Goal: Task Accomplishment & Management: Manage account settings

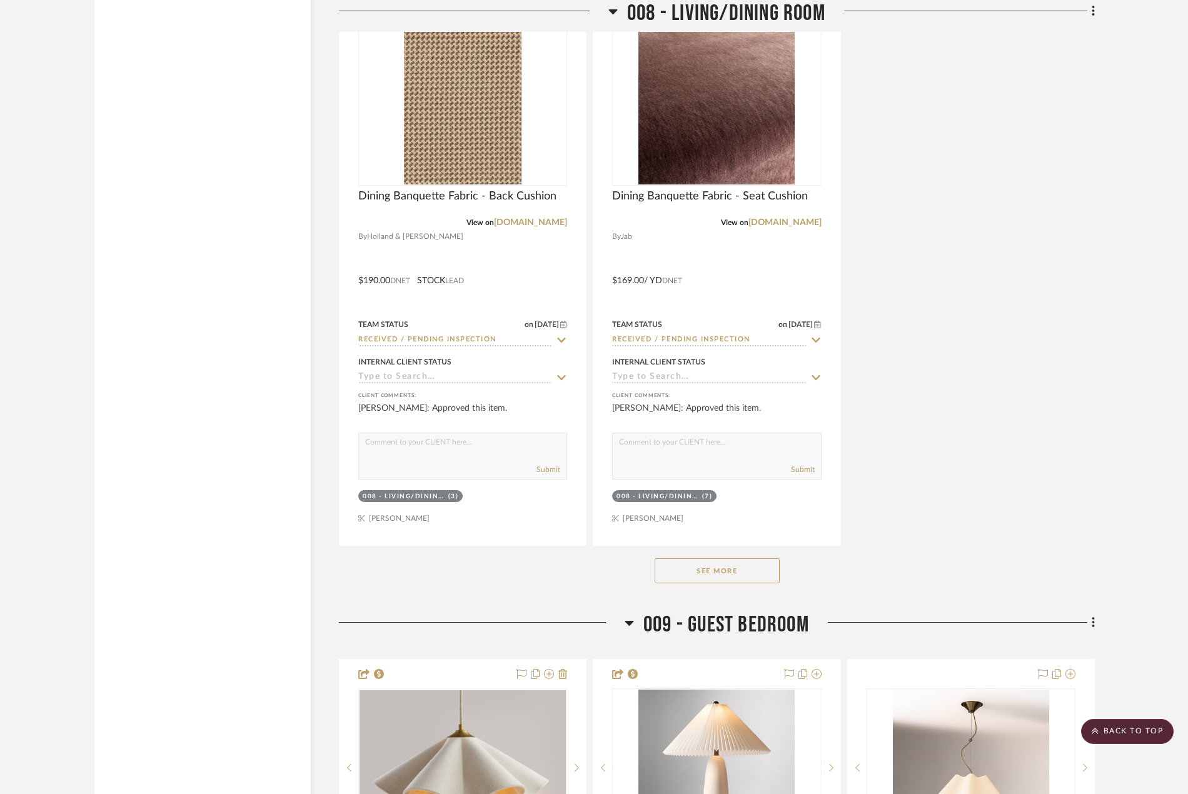
scroll to position [12132, 0]
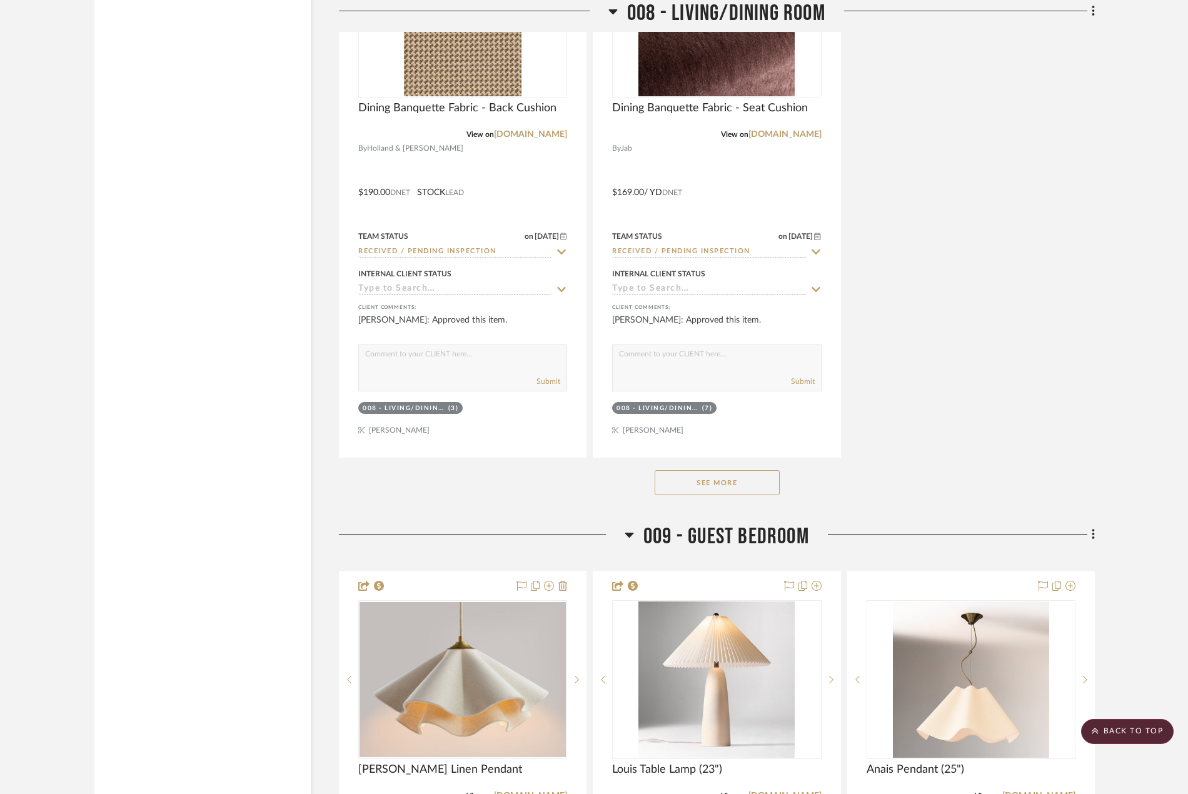
click at [749, 495] on button "See More" at bounding box center [717, 482] width 125 height 25
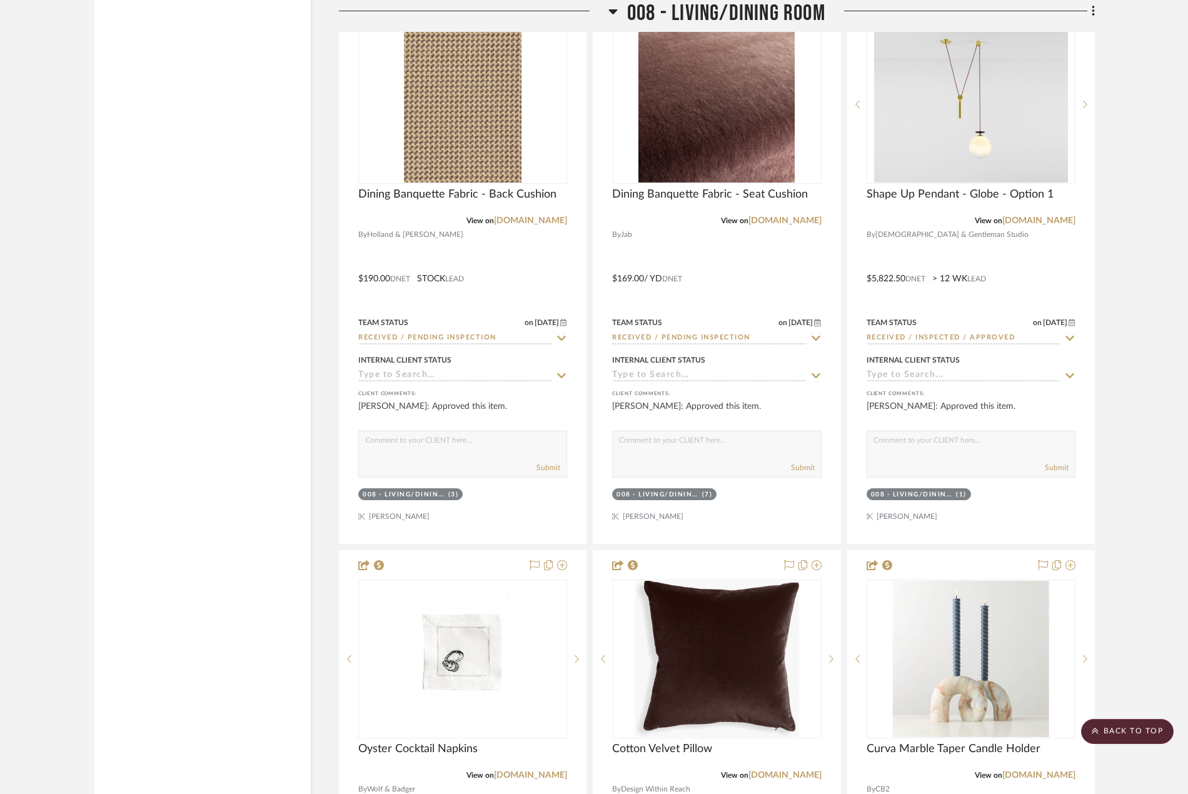
scroll to position [12028, 0]
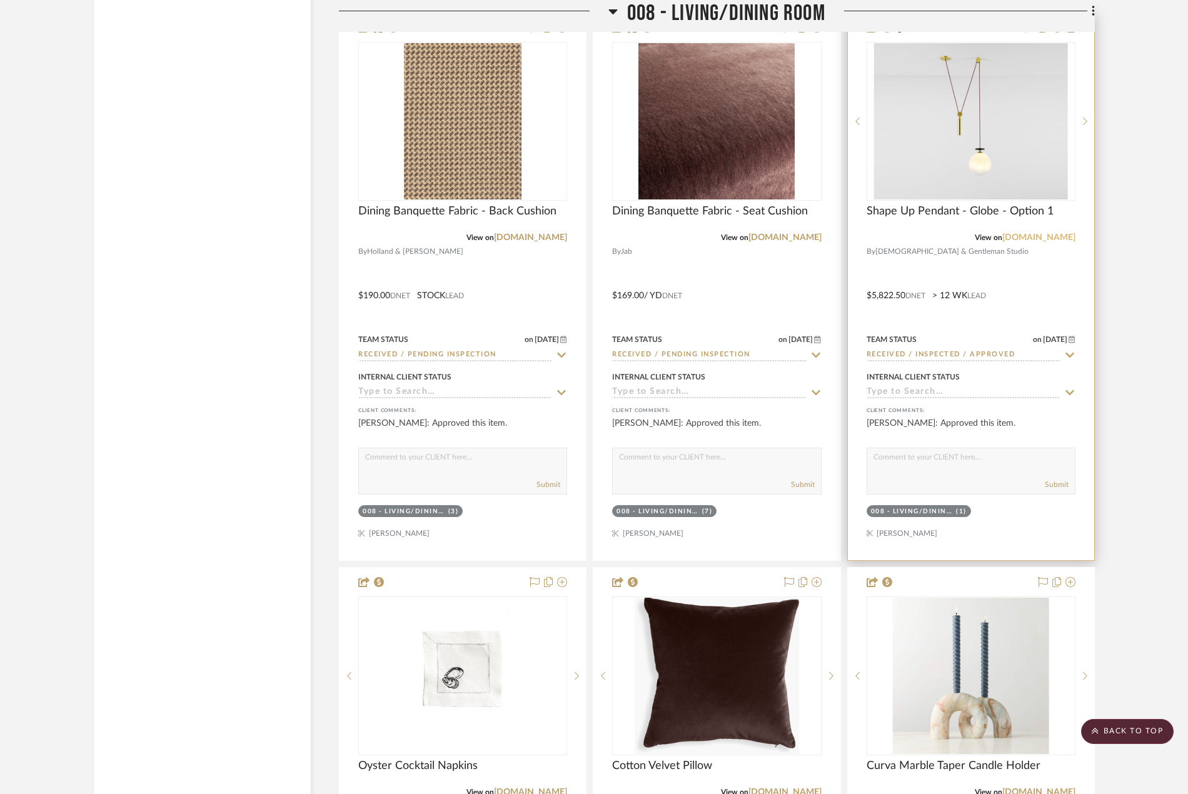
click at [1062, 242] on link "ladiesandgentlemenstudio.com" at bounding box center [1038, 237] width 73 height 9
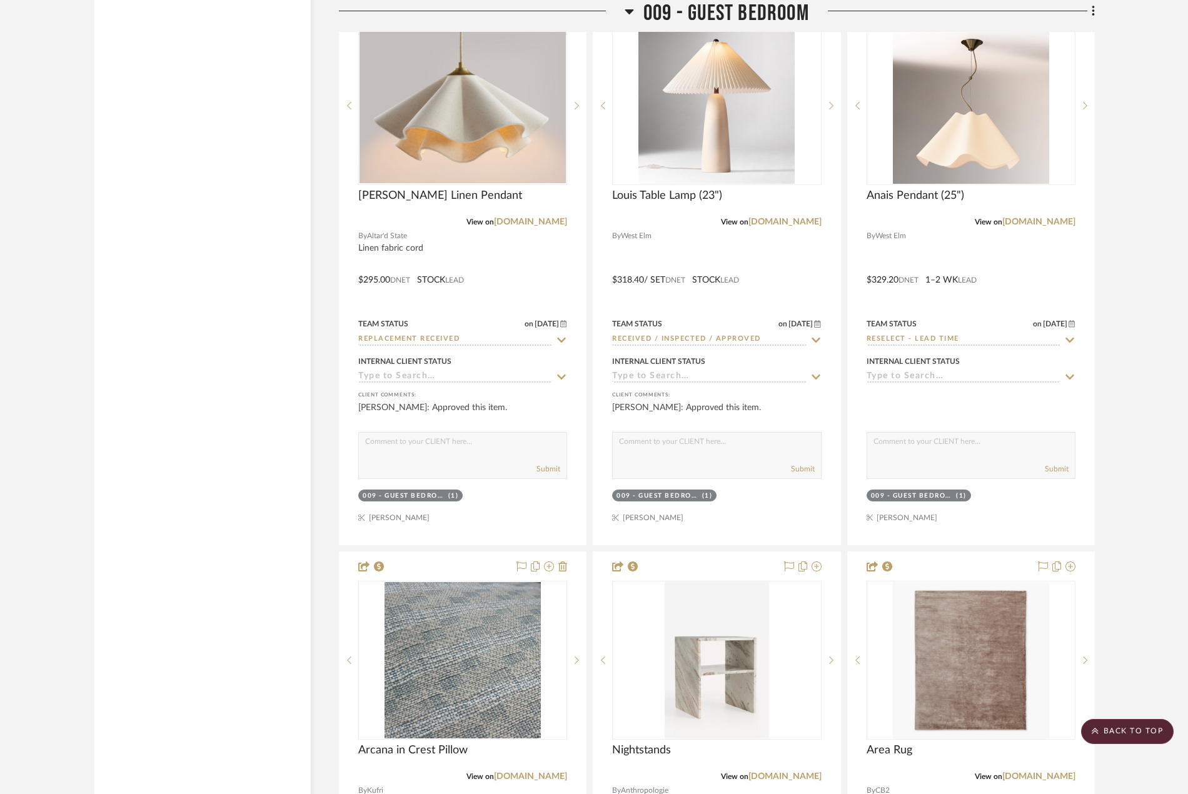
scroll to position [18221, 0]
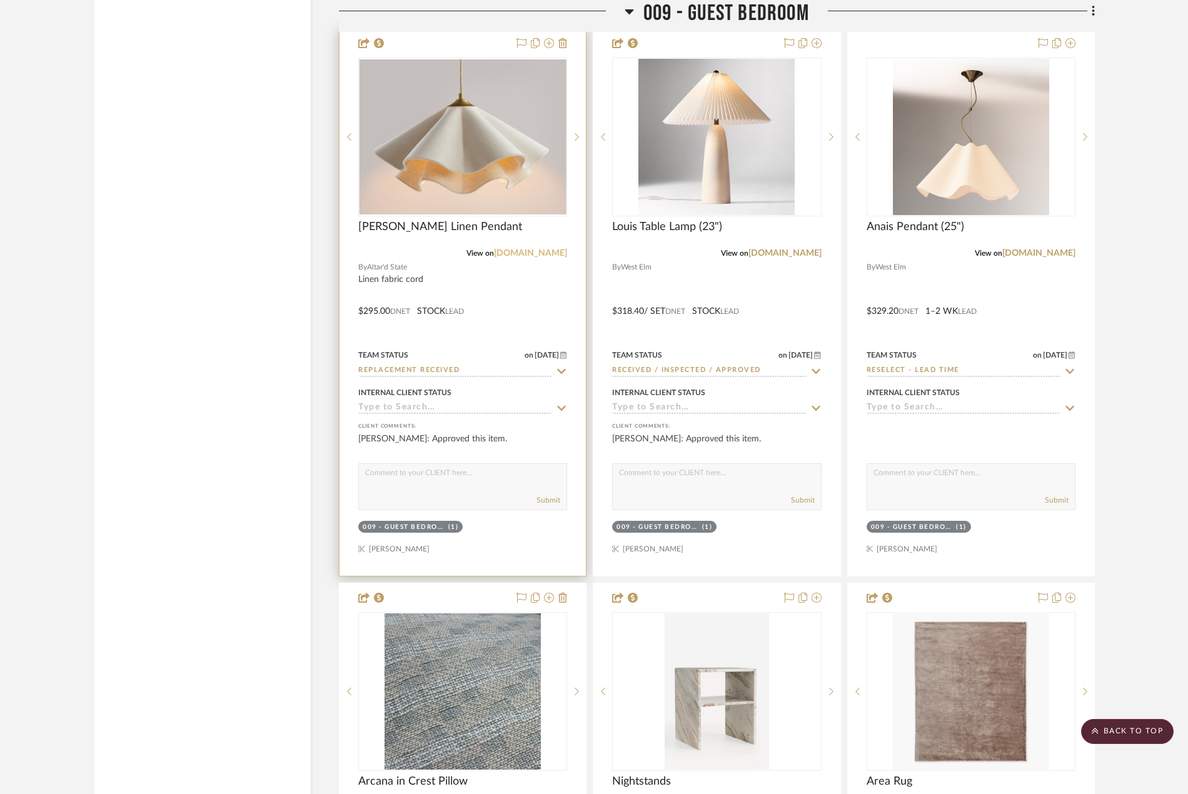
click at [553, 258] on link "altardstate.com" at bounding box center [530, 253] width 73 height 9
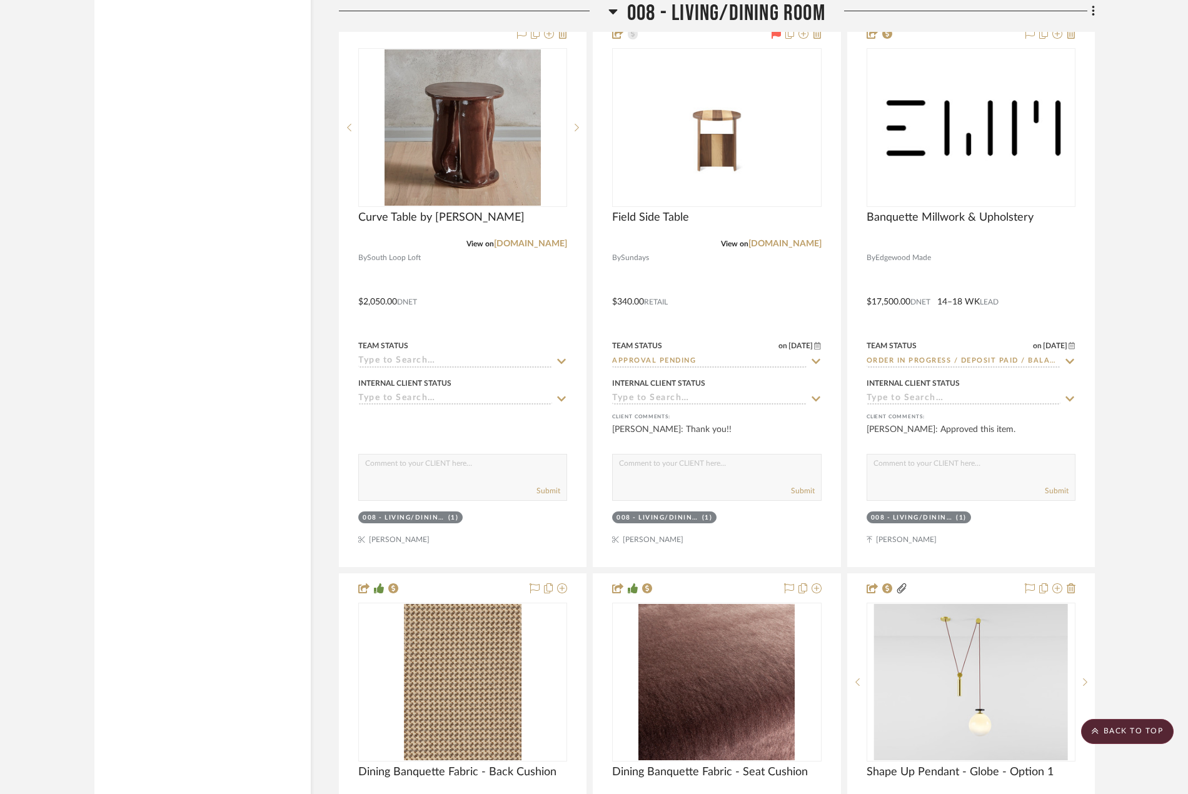
scroll to position [11334, 0]
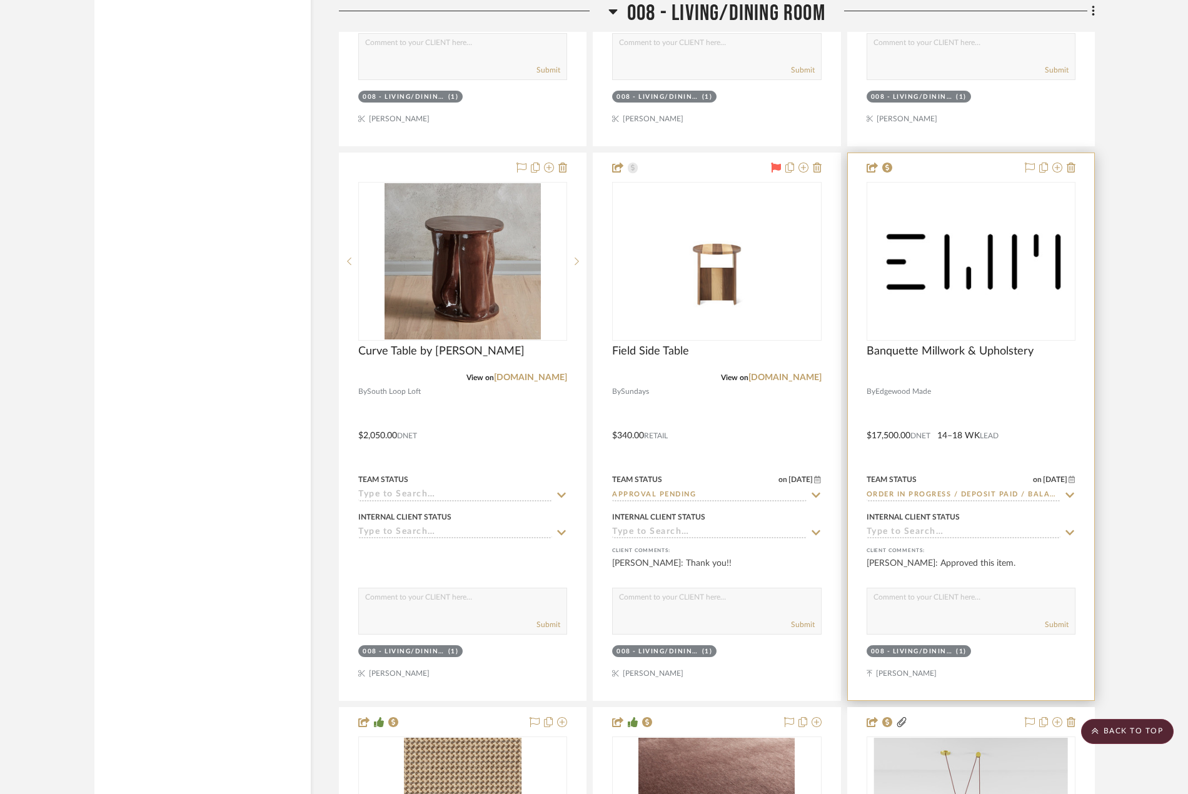
click at [1034, 427] on div at bounding box center [971, 426] width 246 height 547
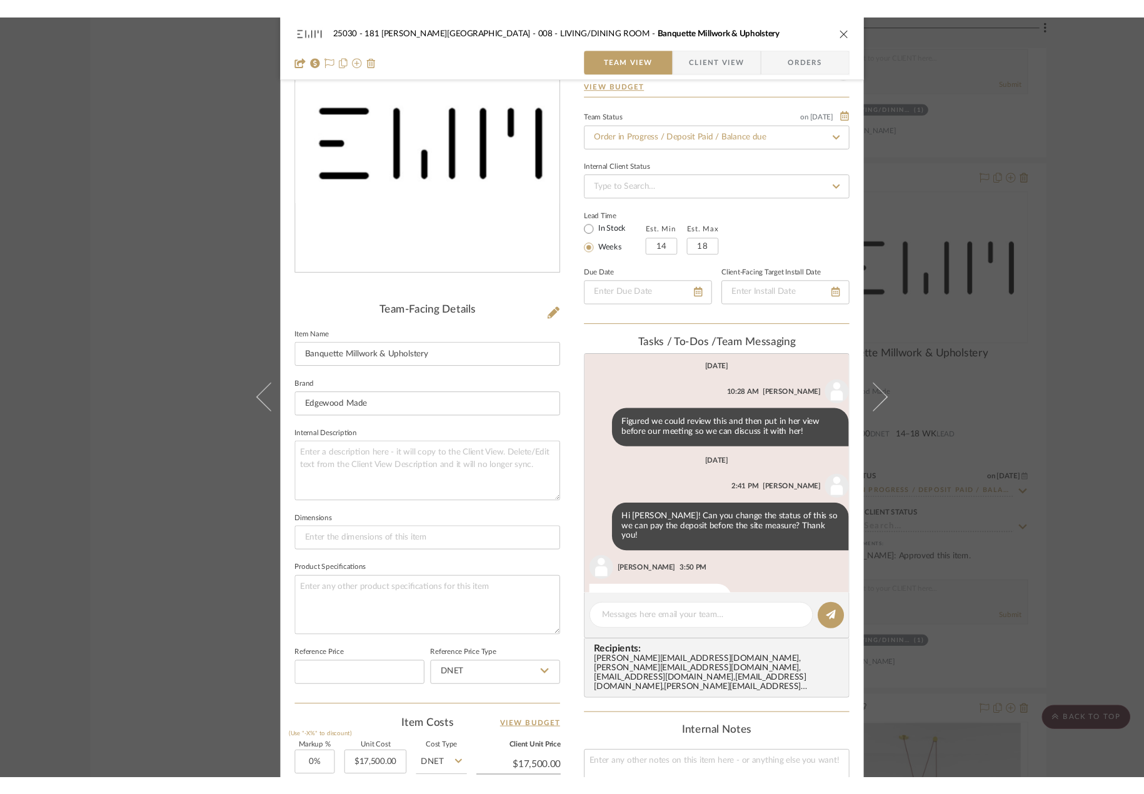
scroll to position [0, 0]
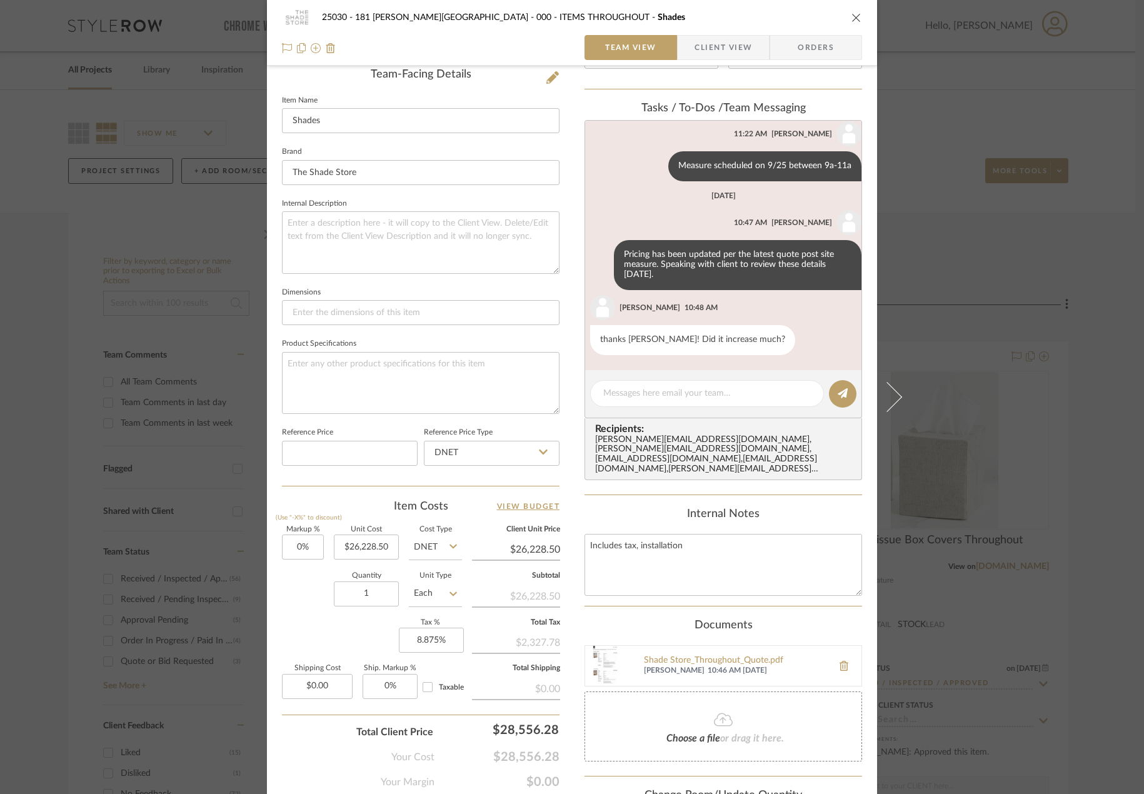
scroll to position [233, 0]
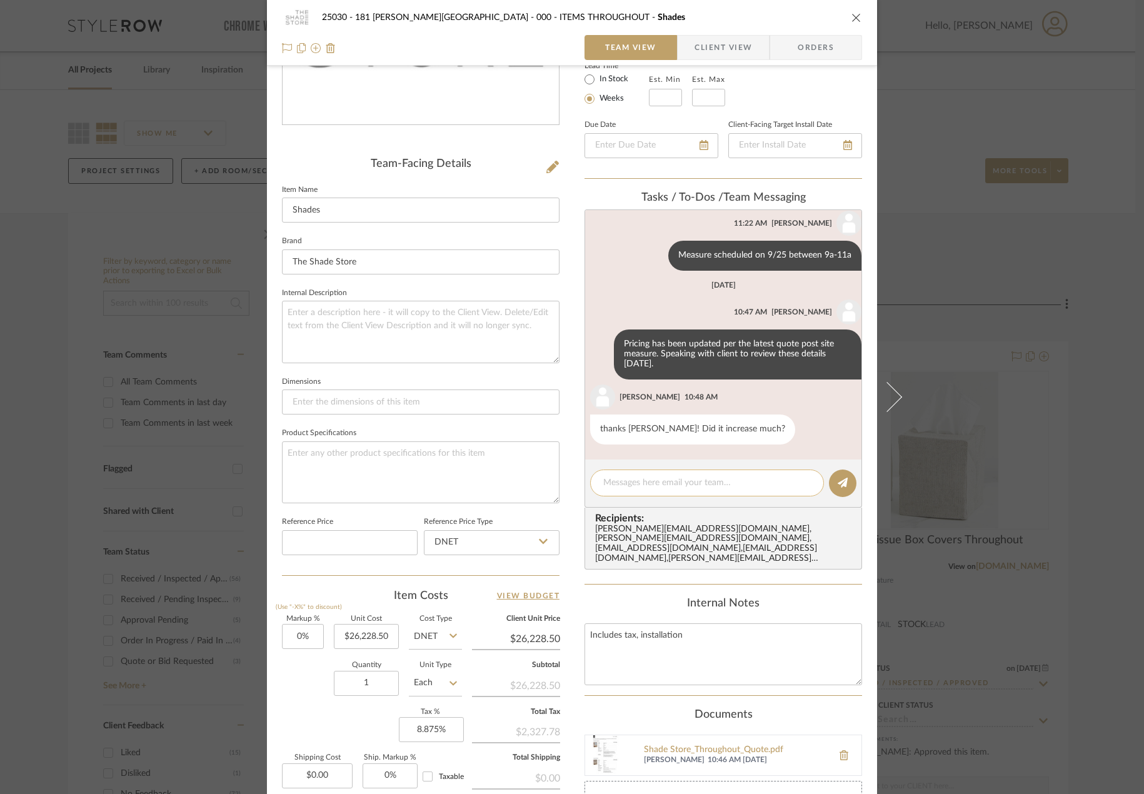
click at [675, 490] on textarea at bounding box center [707, 483] width 208 height 13
type textarea "It only decreased by about $200!"
drag, startPoint x: 746, startPoint y: 474, endPoint x: 735, endPoint y: 474, distance: 10.6
click at [735, 474] on div "It only decreased by about $200!" at bounding box center [707, 483] width 234 height 27
click at [737, 478] on textarea "It only decreased by about $200!" at bounding box center [707, 483] width 208 height 13
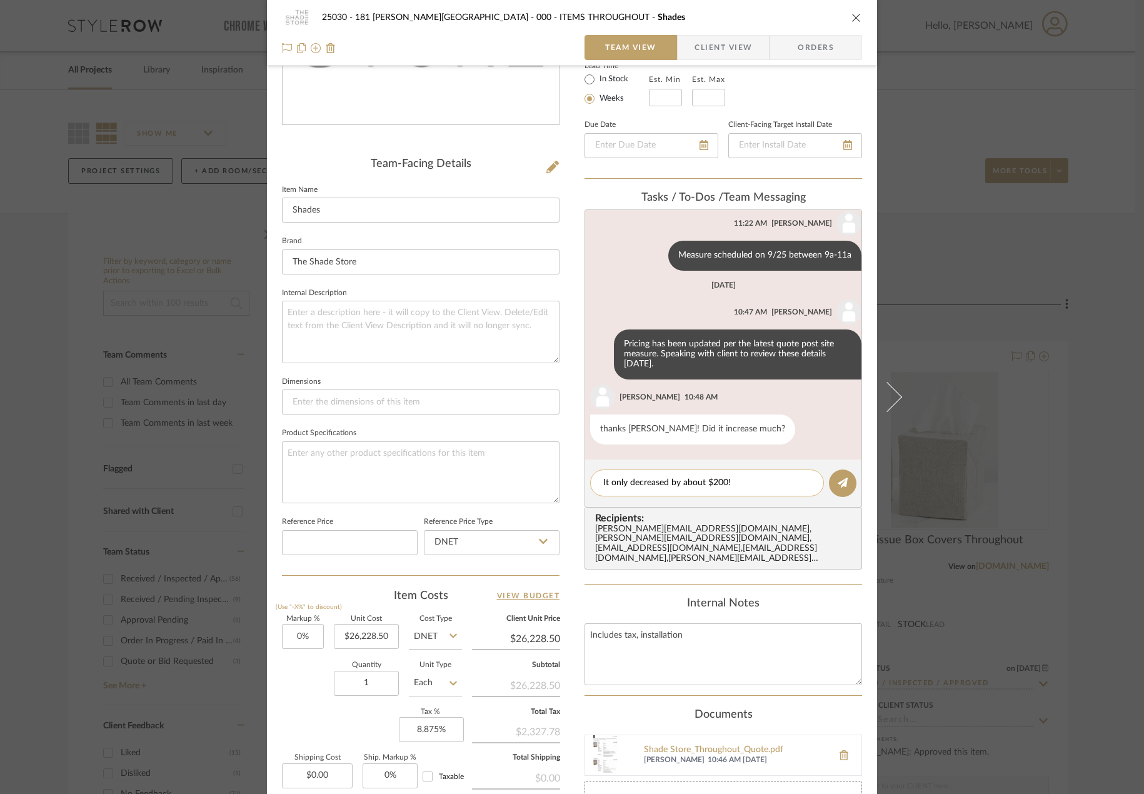
click at [737, 478] on textarea "It only decreased by about $200!" at bounding box center [707, 483] width 208 height 13
click at [607, 586] on div "Content here copies to Client View - confirm visibility there. Show in Client D…" at bounding box center [724, 396] width 278 height 1089
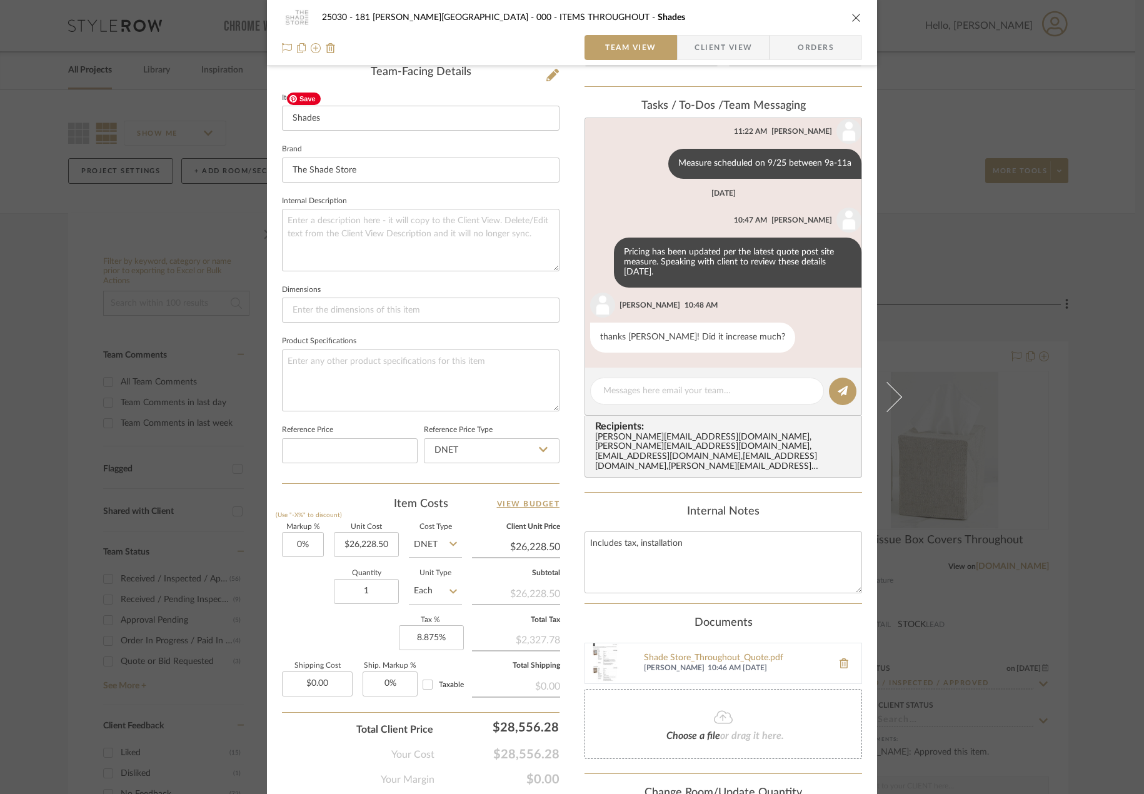
scroll to position [420, 0]
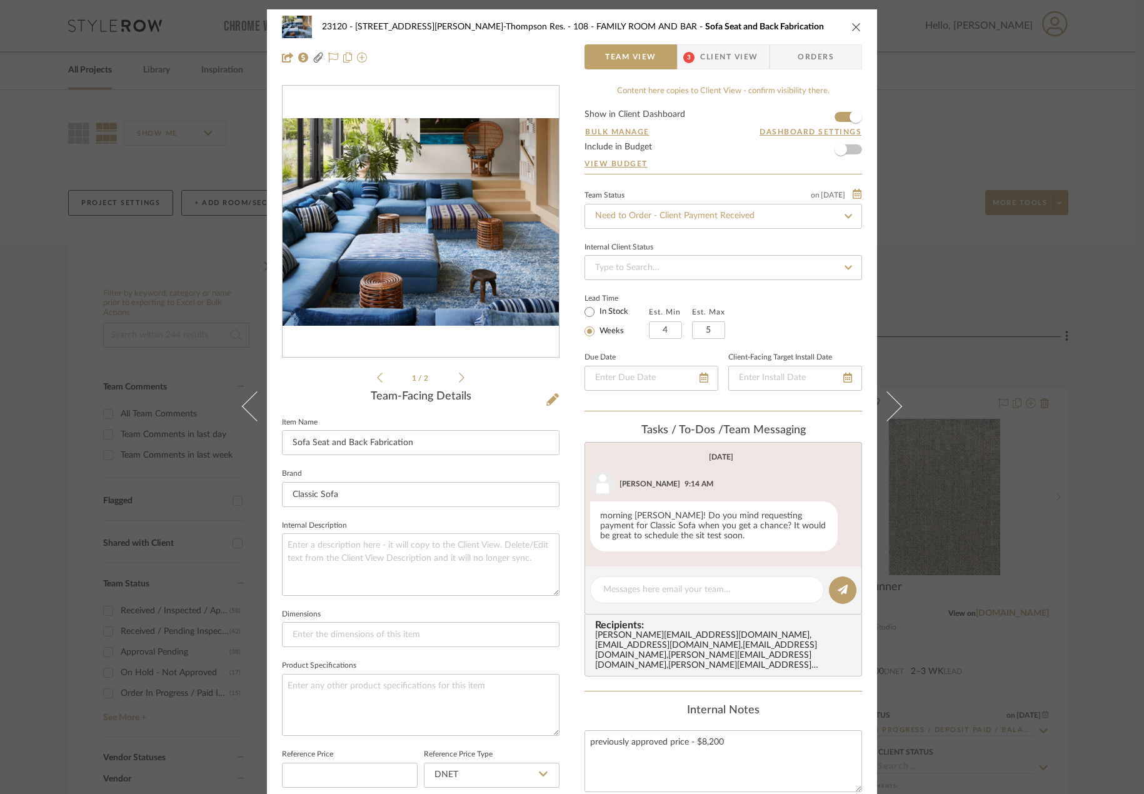
click at [616, 712] on div "Internal Notes previously approved price - $8,200" at bounding box center [724, 748] width 278 height 88
click at [725, 595] on textarea at bounding box center [707, 589] width 208 height 13
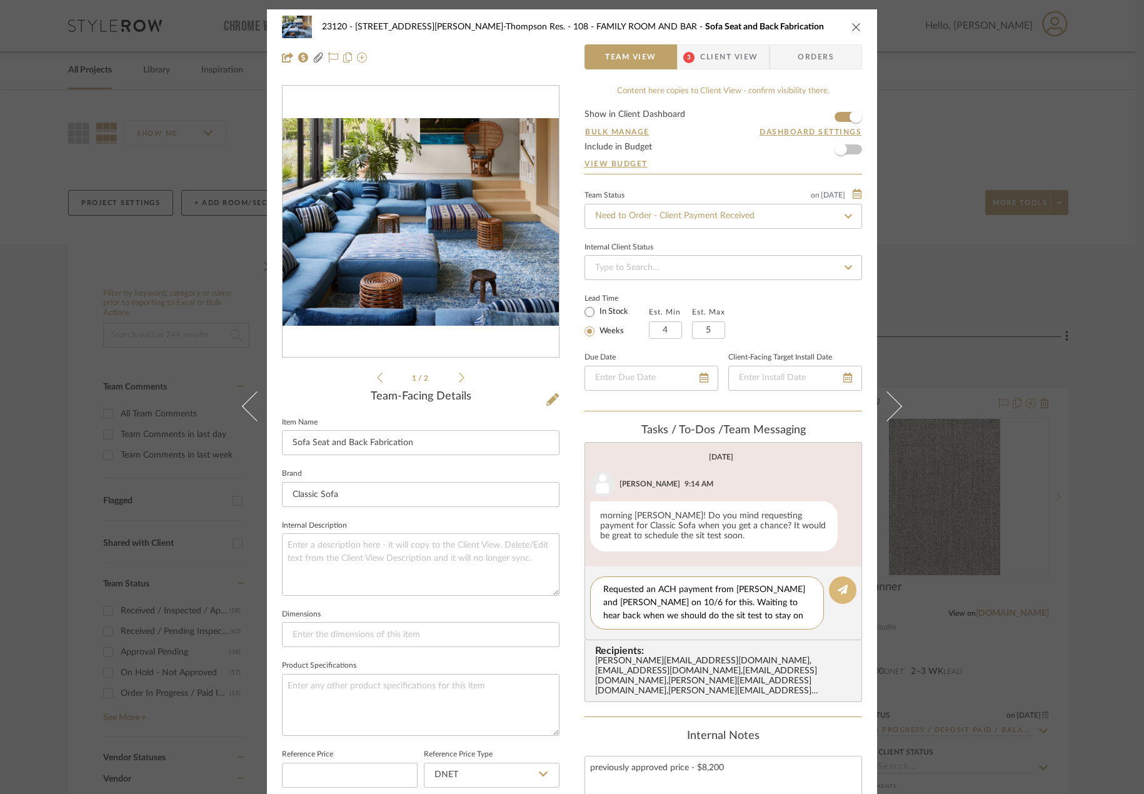
type textarea "Requested an ACH payment from Gabriela and Anela on 10/6 for this. Waiting to h…"
click at [837, 584] on button at bounding box center [843, 591] width 28 height 28
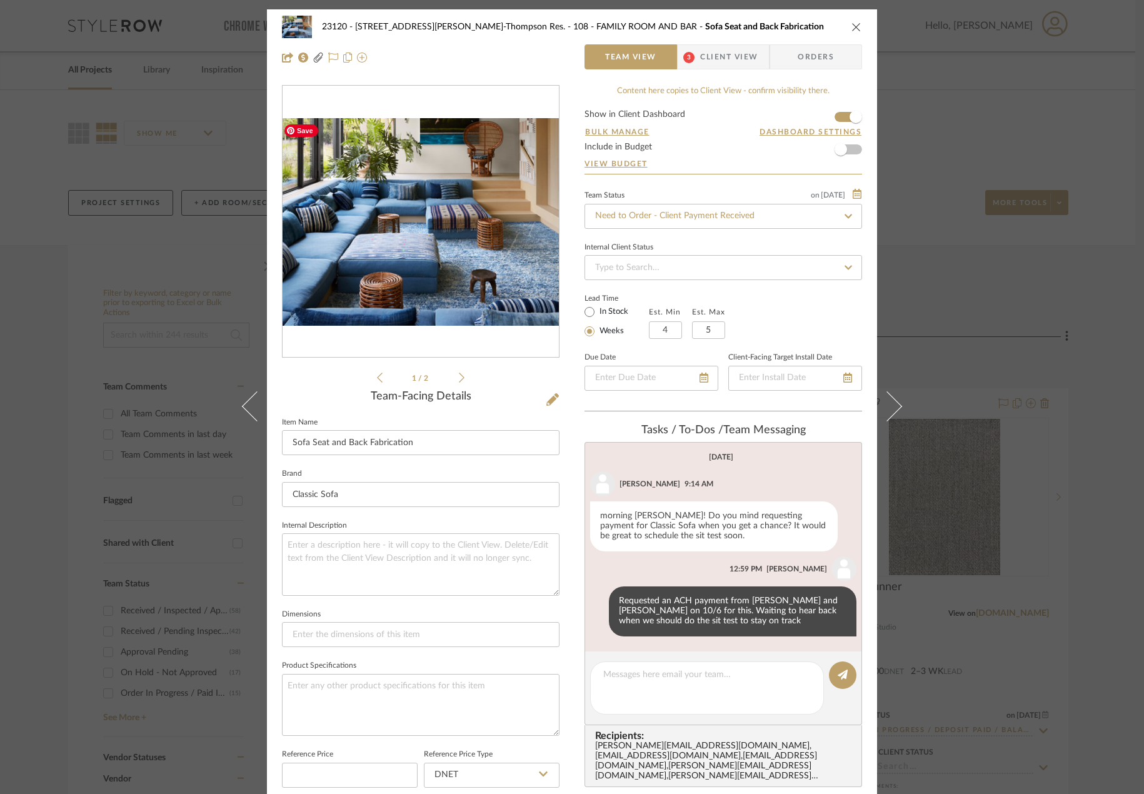
click at [719, 59] on span "Client View" at bounding box center [729, 56] width 58 height 25
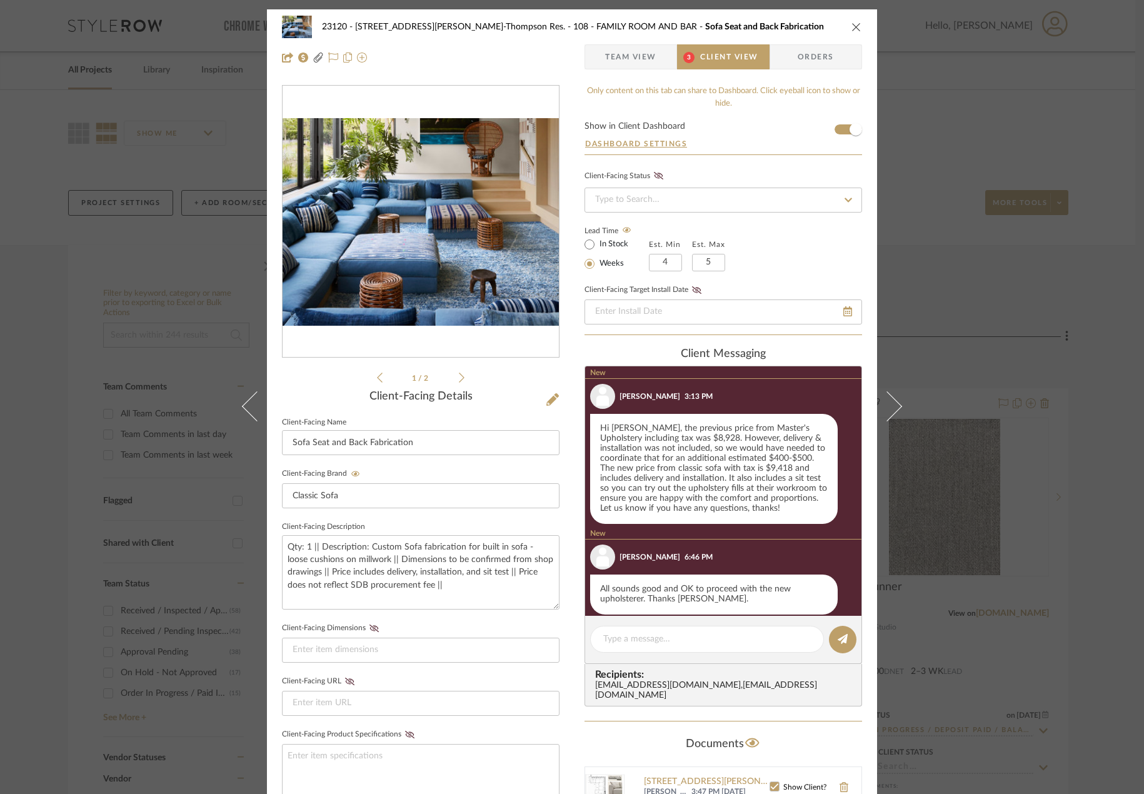
scroll to position [670, 0]
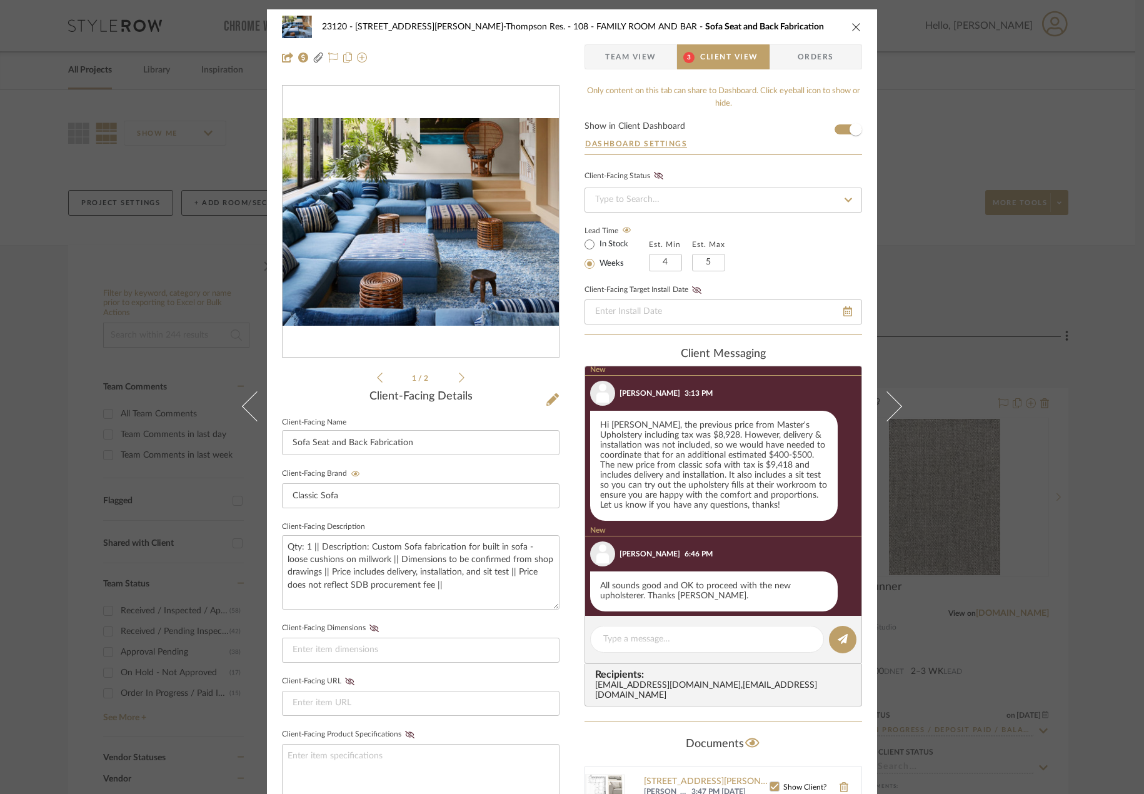
click at [627, 56] on span "Team View" at bounding box center [630, 56] width 51 height 25
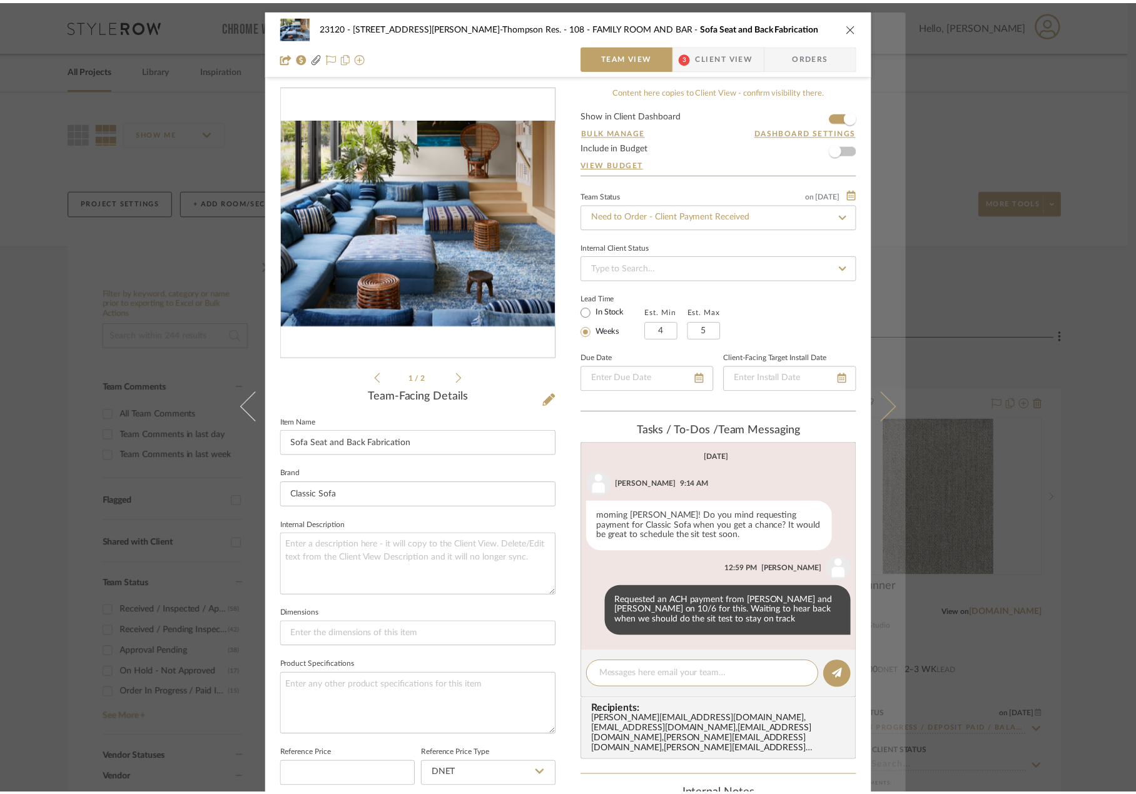
scroll to position [94, 0]
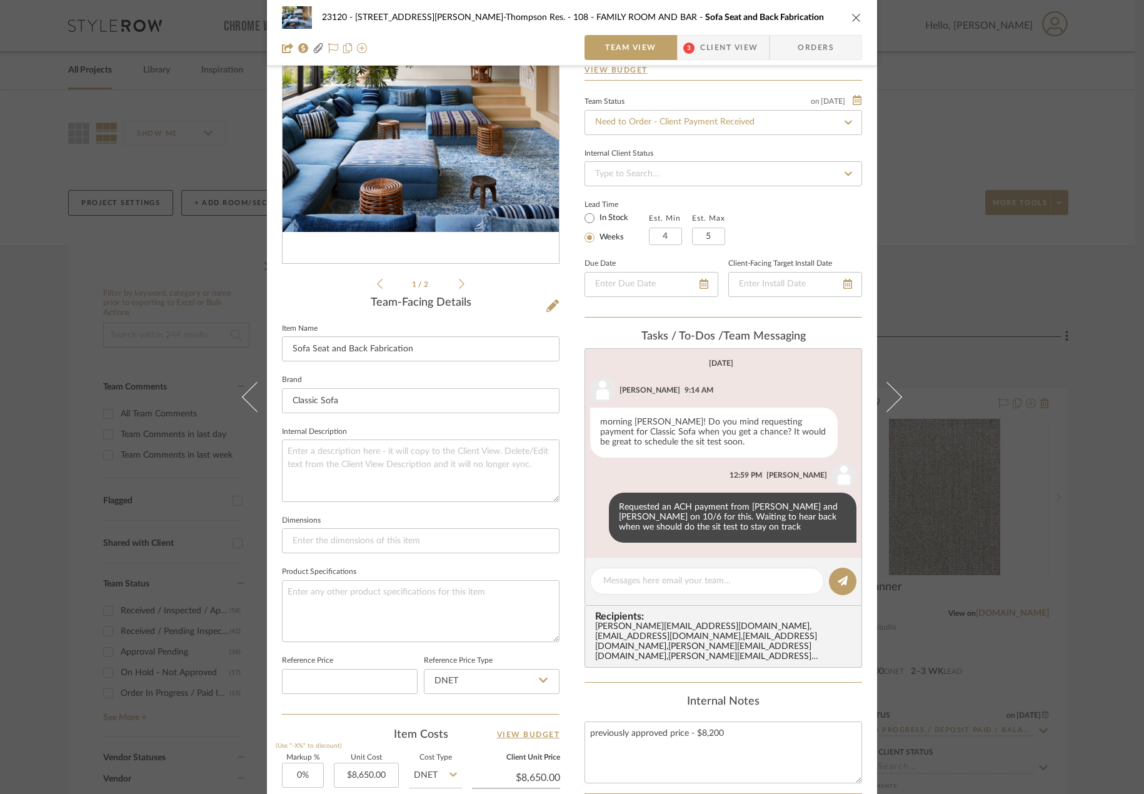
click at [957, 246] on div "23120 - [STREET_ADDRESS][PERSON_NAME]-Thompson Res. 108 - FAMILY ROOM AND BAR S…" at bounding box center [572, 397] width 1144 height 794
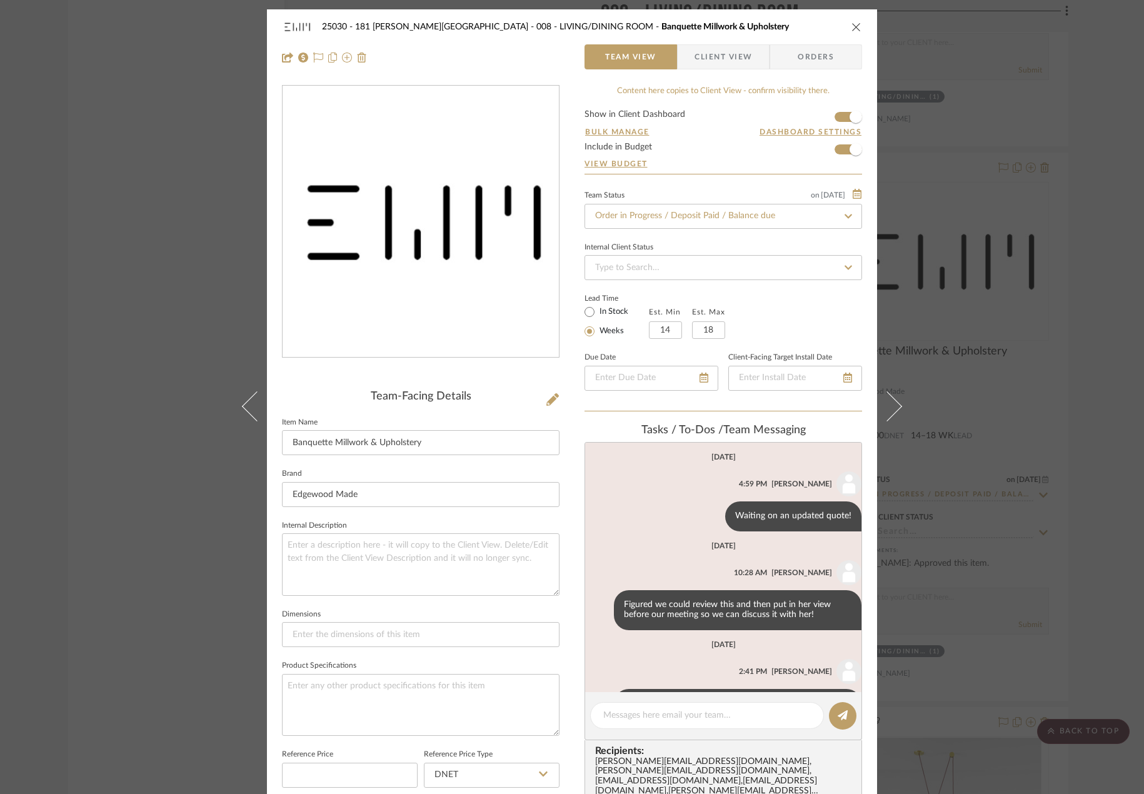
scroll to position [91, 0]
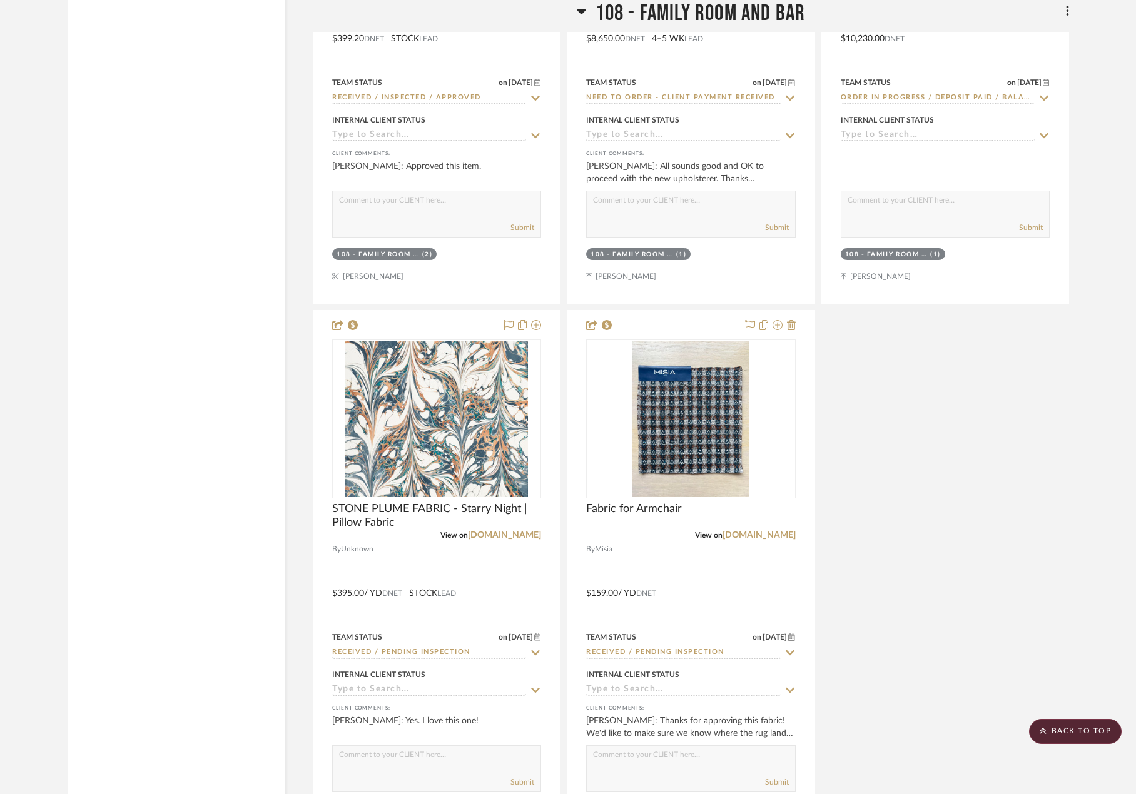
scroll to position [10421, 0]
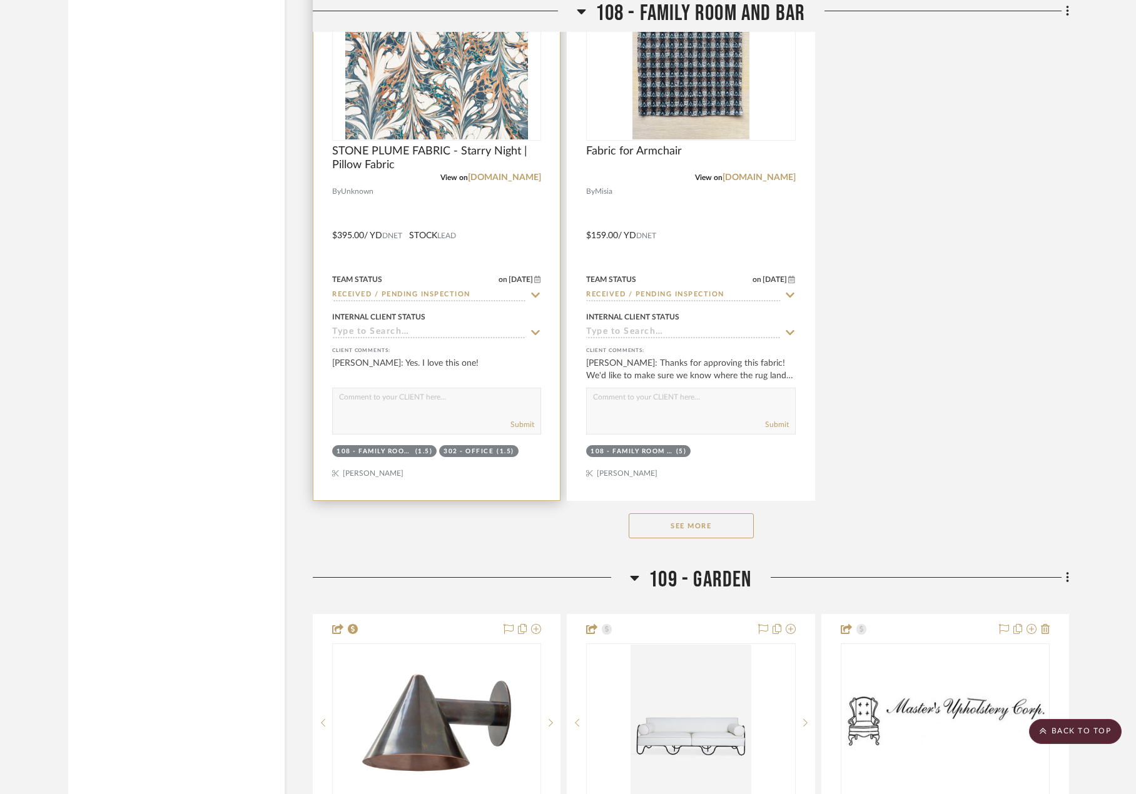
drag, startPoint x: 673, startPoint y: 524, endPoint x: 321, endPoint y: 469, distance: 356.3
click at [673, 523] on button "See More" at bounding box center [690, 525] width 125 height 25
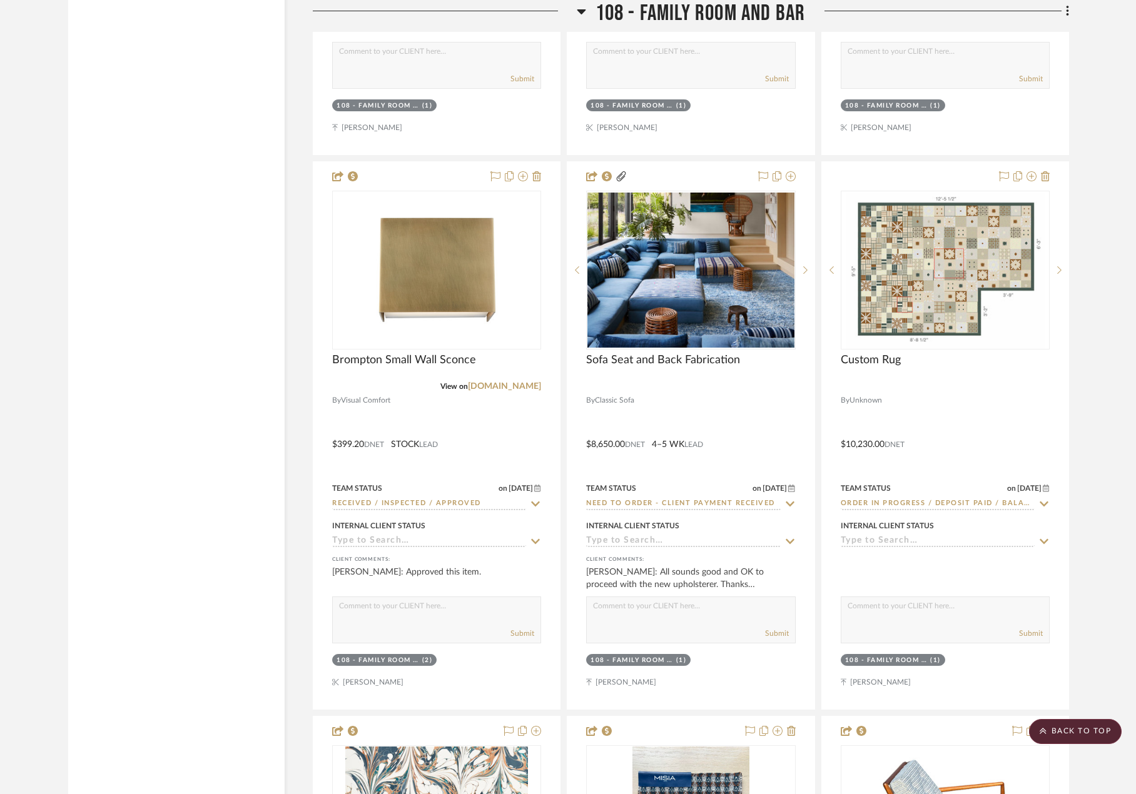
scroll to position [9733, 0]
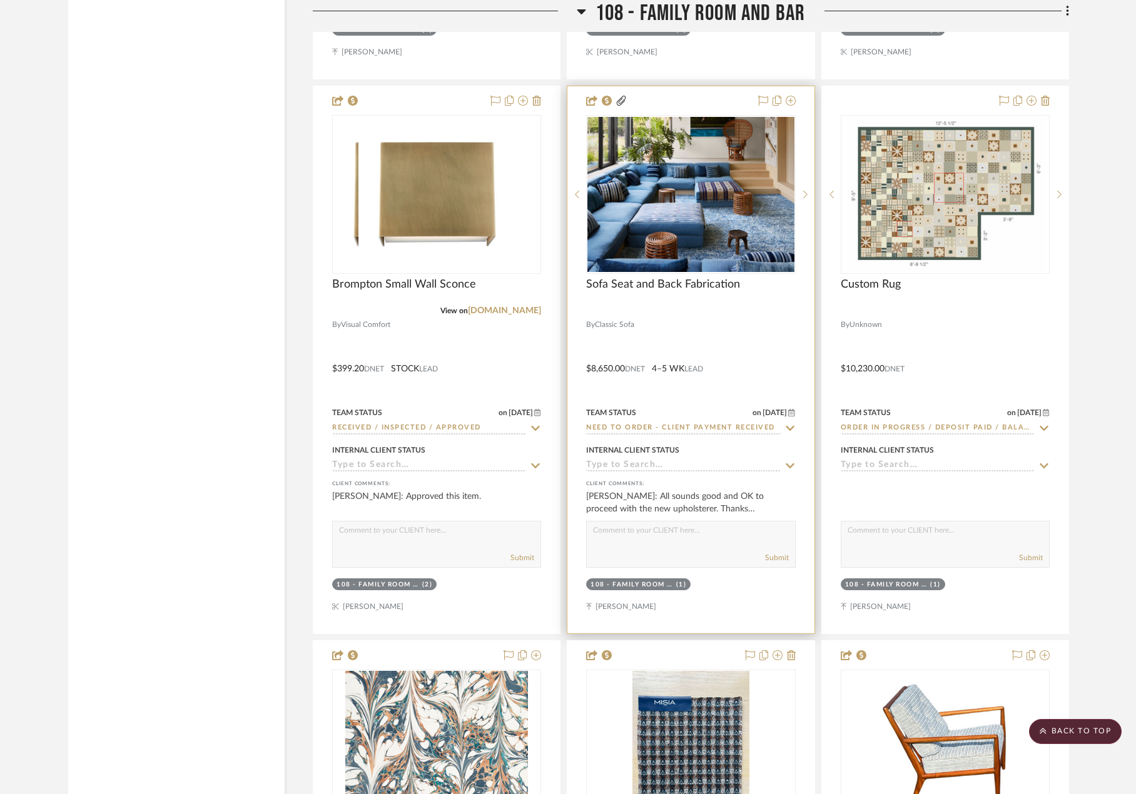
click at [773, 293] on div "Sofa Seat and Back Fabrication" at bounding box center [690, 292] width 209 height 28
click at [773, 295] on div "Sofa Seat and Back Fabrication" at bounding box center [690, 292] width 209 height 28
click at [761, 311] on div at bounding box center [690, 310] width 209 height 11
click at [654, 288] on span "Sofa Seat and Back Fabrication" at bounding box center [663, 285] width 154 height 14
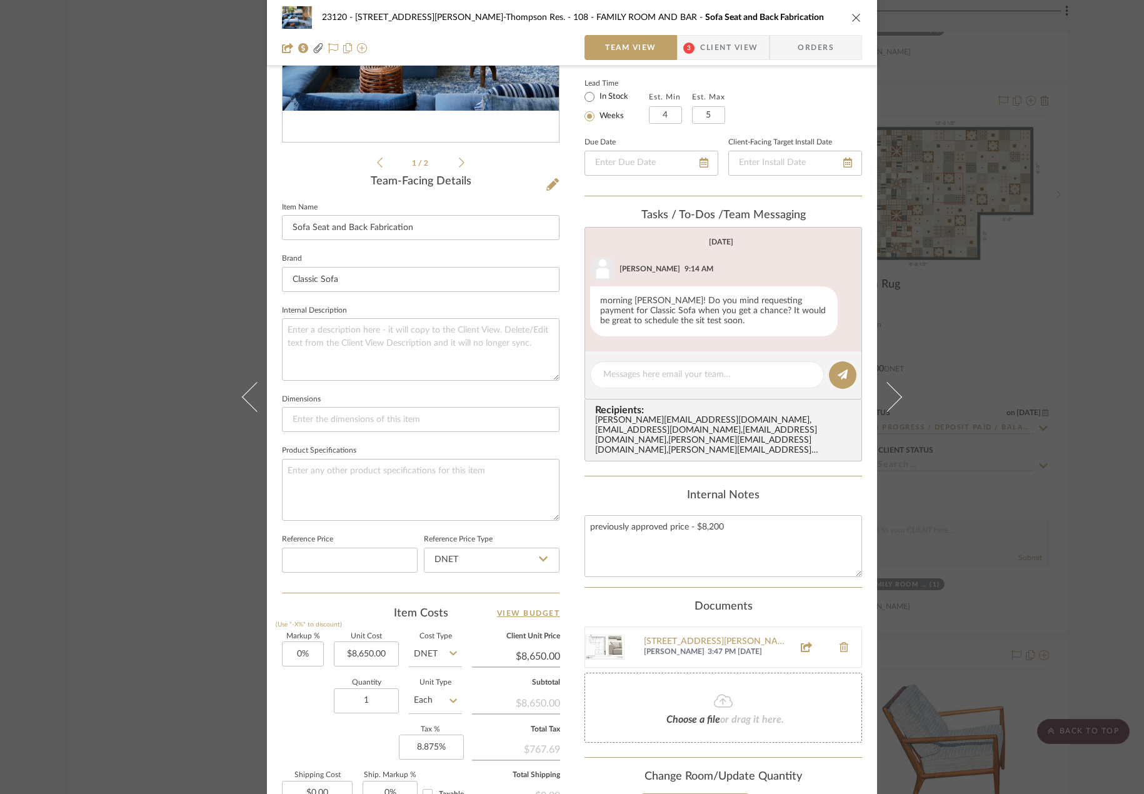
scroll to position [368, 0]
